Goal: Navigation & Orientation: Understand site structure

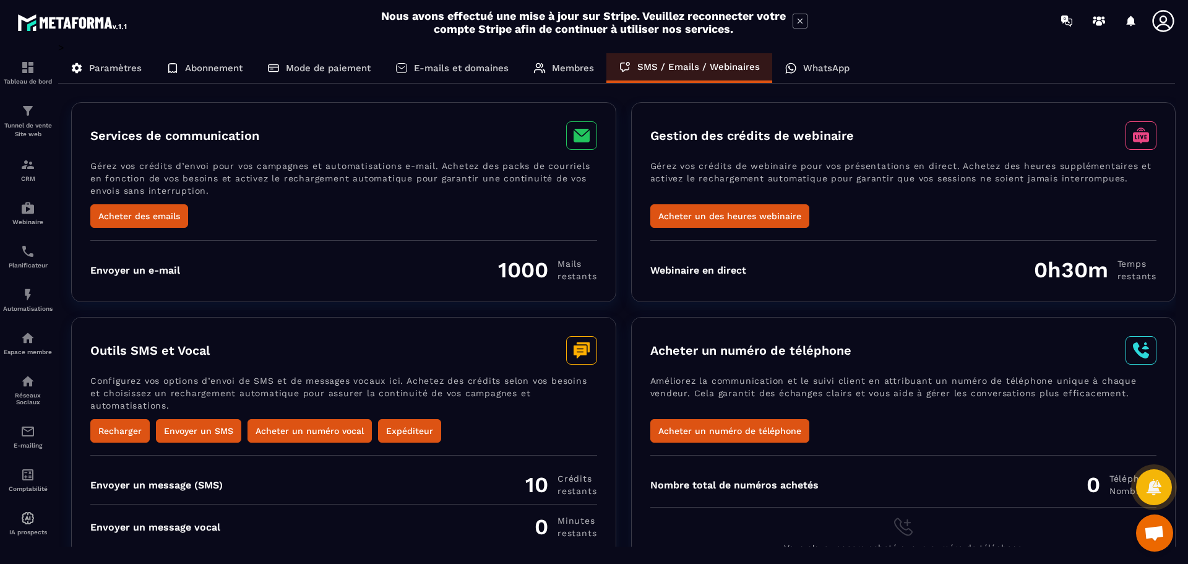
scroll to position [230, 0]
click at [822, 69] on p "WhatsApp" at bounding box center [826, 67] width 46 height 11
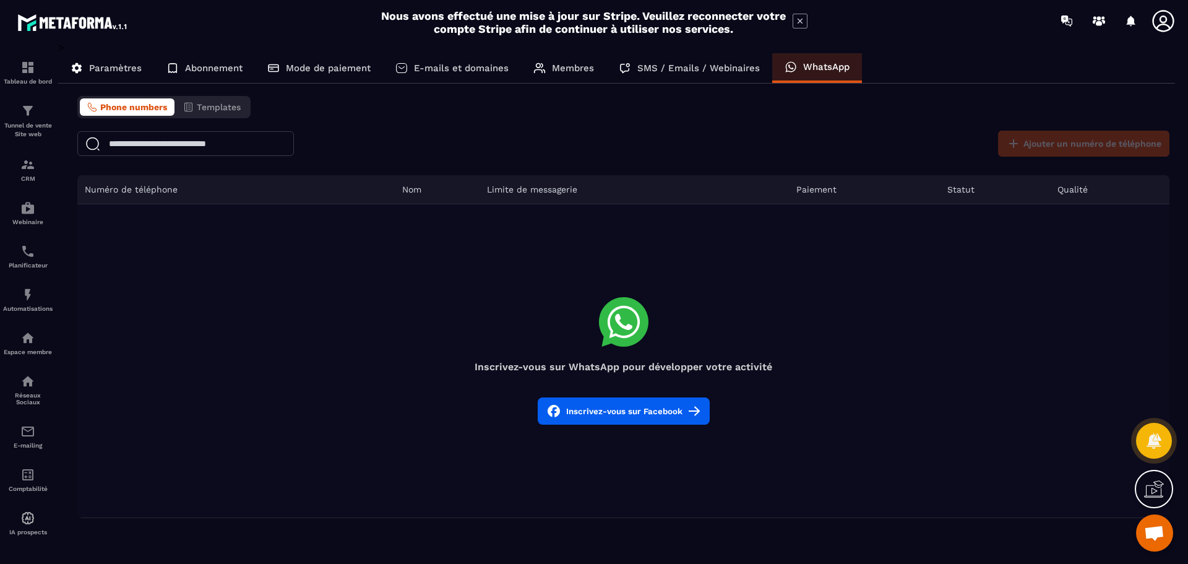
click at [457, 67] on p "E-mails et domaines" at bounding box center [461, 67] width 95 height 11
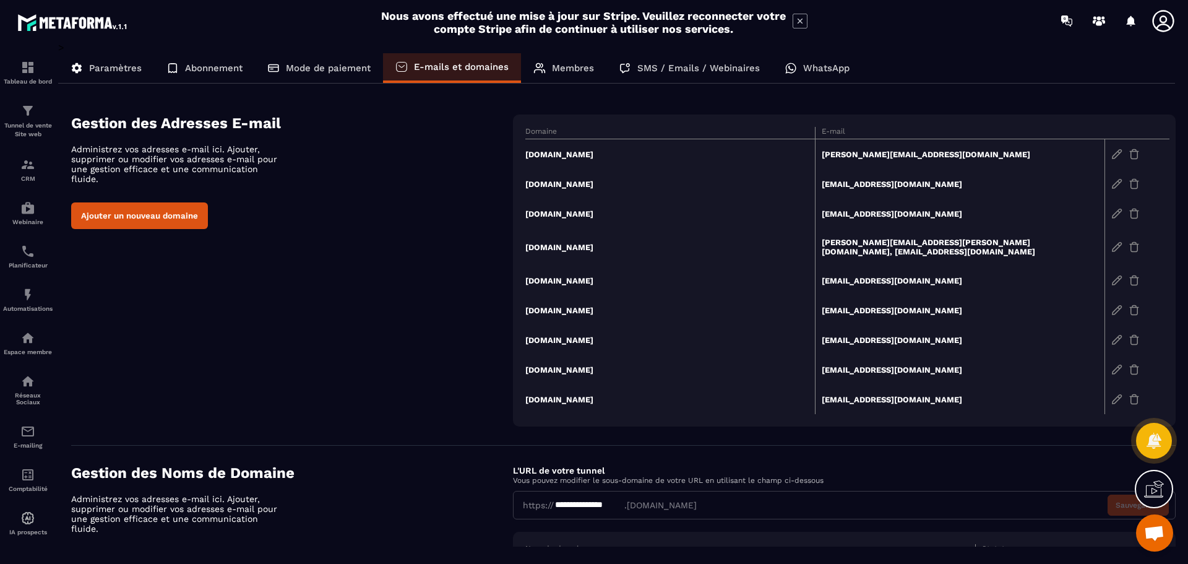
click at [333, 67] on p "Mode de paiement" at bounding box center [328, 67] width 85 height 11
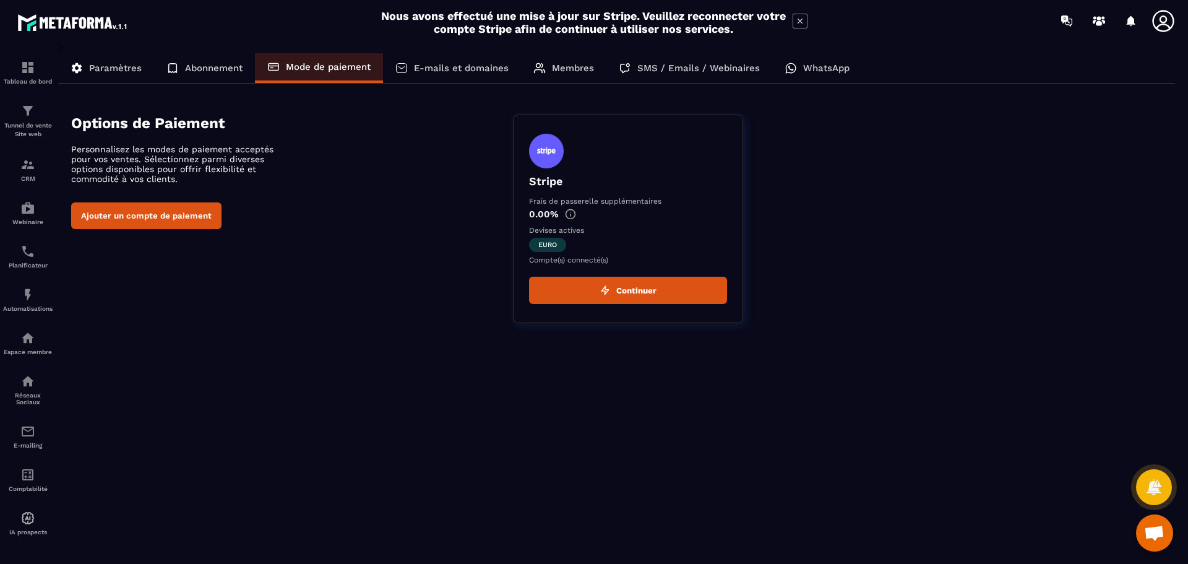
click at [480, 71] on p "E-mails et domaines" at bounding box center [461, 67] width 95 height 11
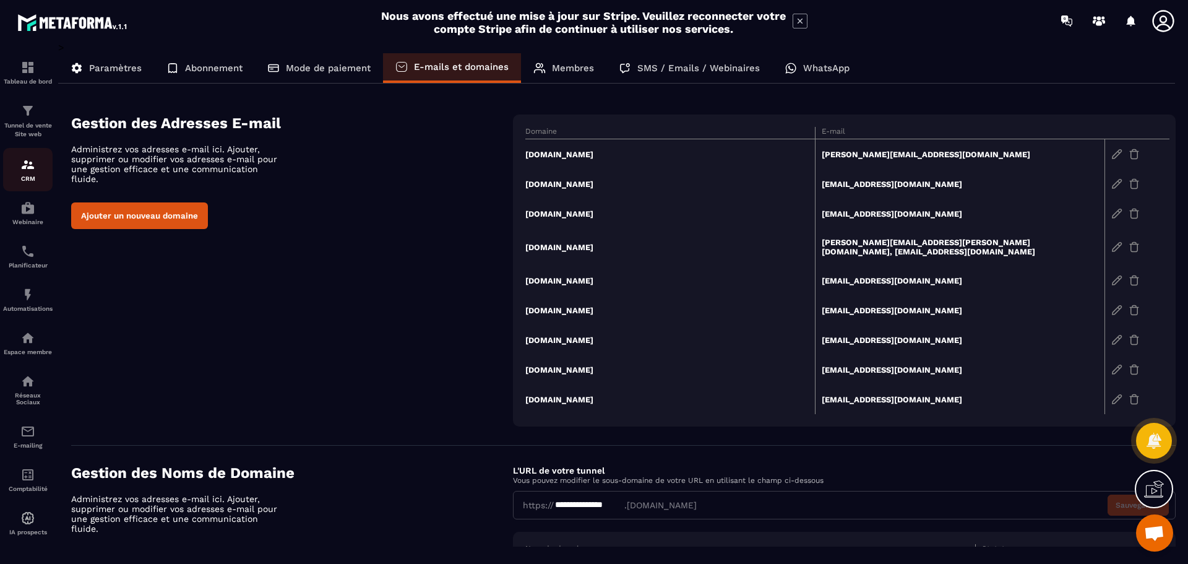
click at [33, 171] on img at bounding box center [27, 164] width 15 height 15
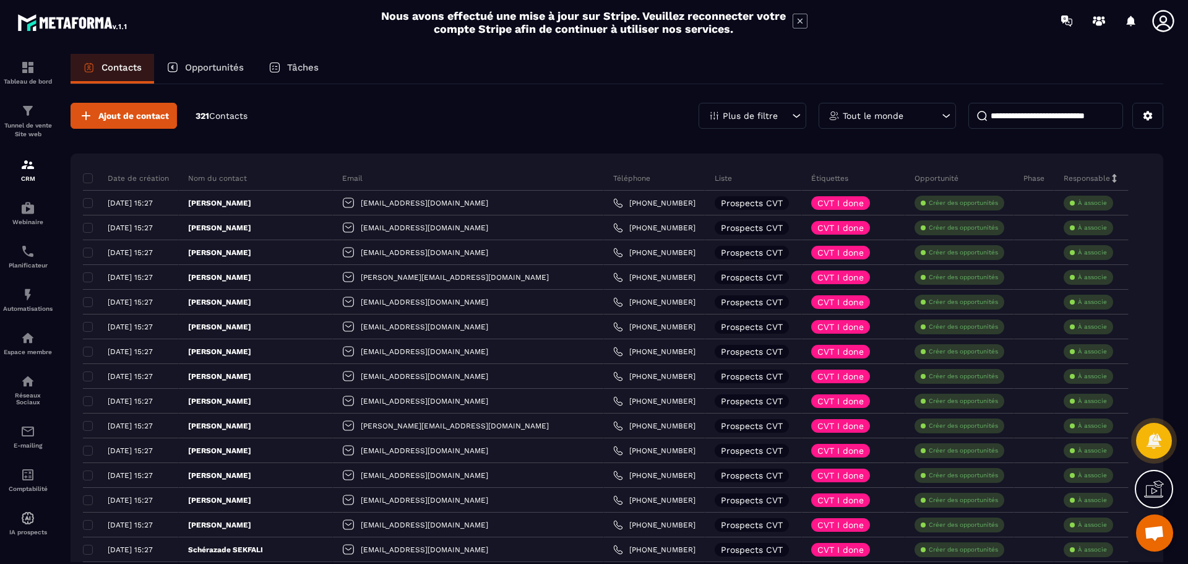
click at [230, 66] on p "Opportunités" at bounding box center [214, 67] width 59 height 11
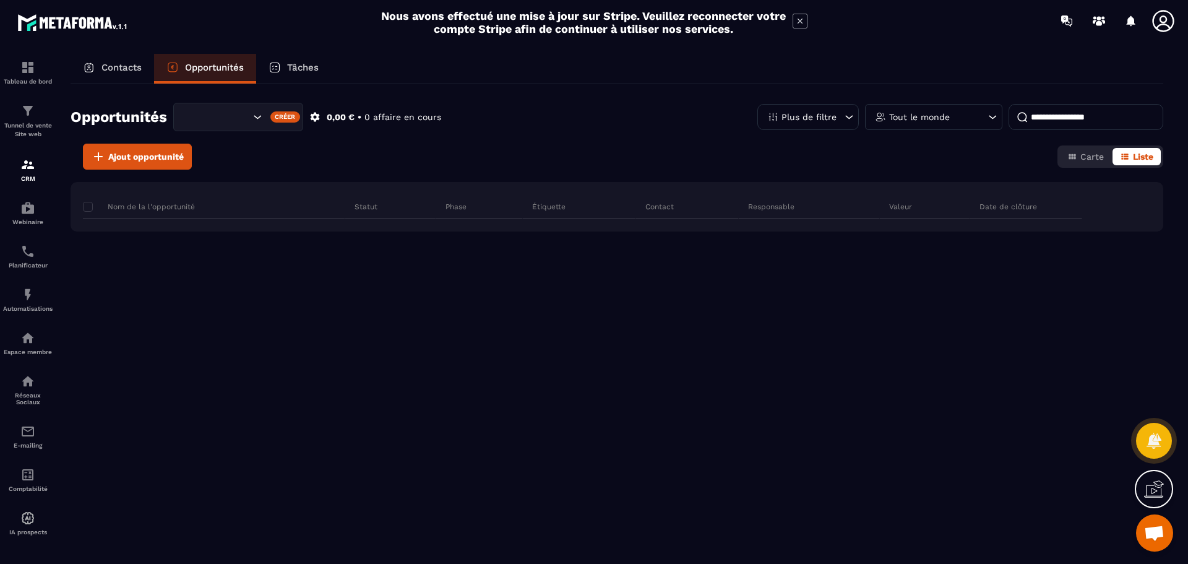
click at [303, 62] on p "Tâches" at bounding box center [303, 67] width 32 height 11
